Goal: Use online tool/utility: Utilize a website feature to perform a specific function

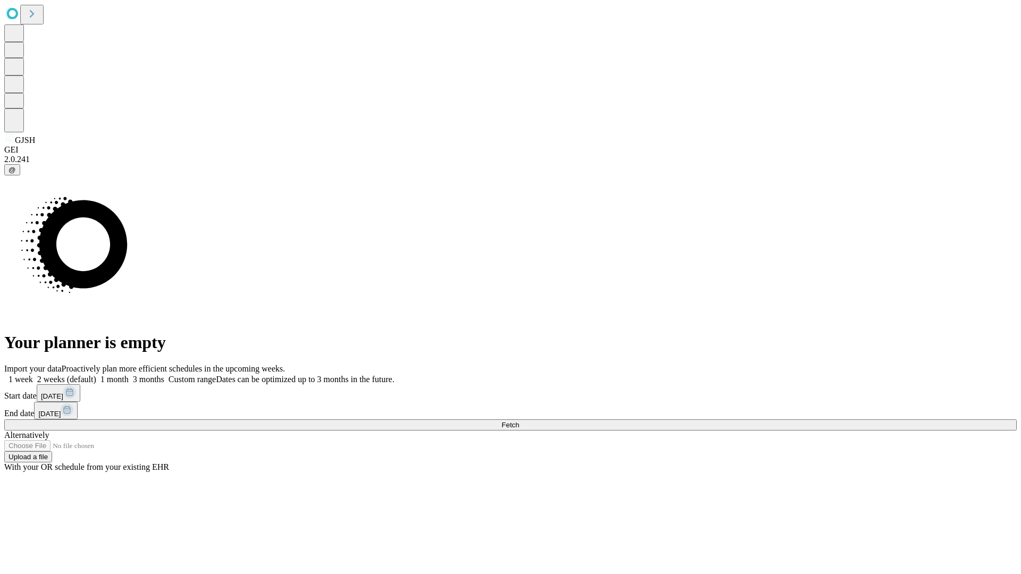
click at [519, 421] on span "Fetch" at bounding box center [511, 425] width 18 height 8
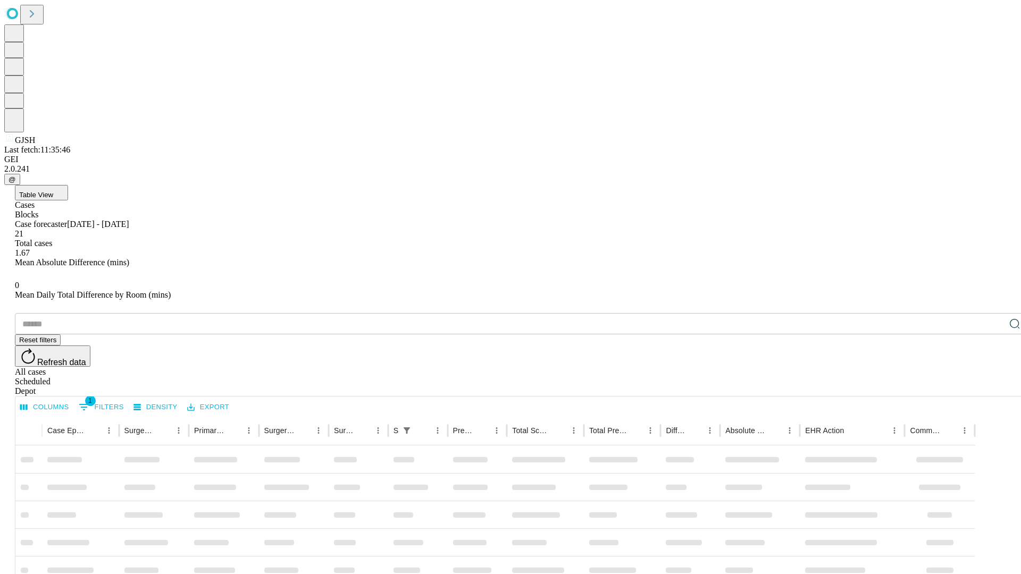
click at [994, 387] on div "Depot" at bounding box center [521, 392] width 1013 height 10
